Goal: Task Accomplishment & Management: Manage account settings

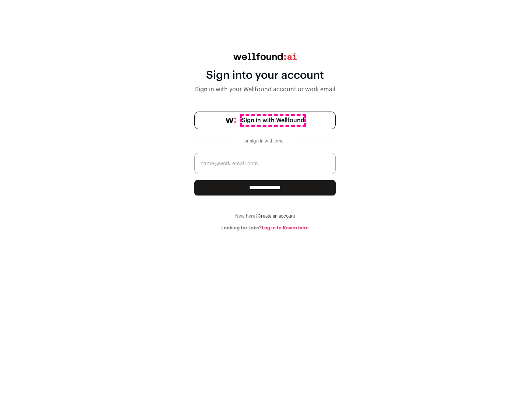
click at [273, 120] on span "Sign in with Wellfound" at bounding box center [273, 120] width 63 height 9
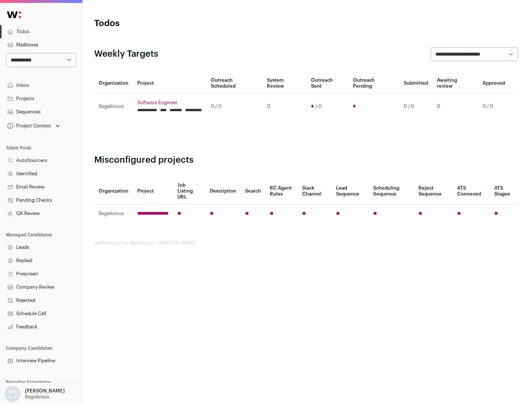
click at [41, 98] on link "Projects" at bounding box center [41, 98] width 82 height 13
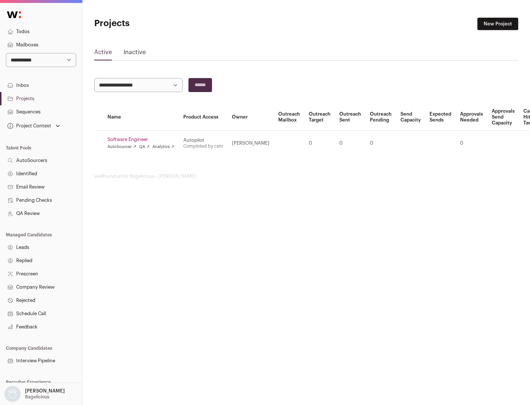
click at [143, 140] on link "Software Engineer" at bounding box center [140, 140] width 67 height 6
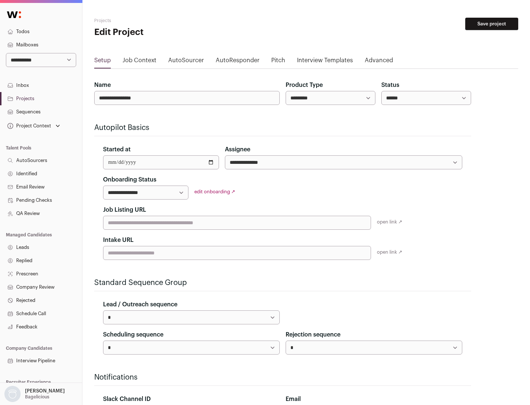
click at [492, 24] on button "Save project" at bounding box center [491, 24] width 53 height 13
